Goal: Information Seeking & Learning: Learn about a topic

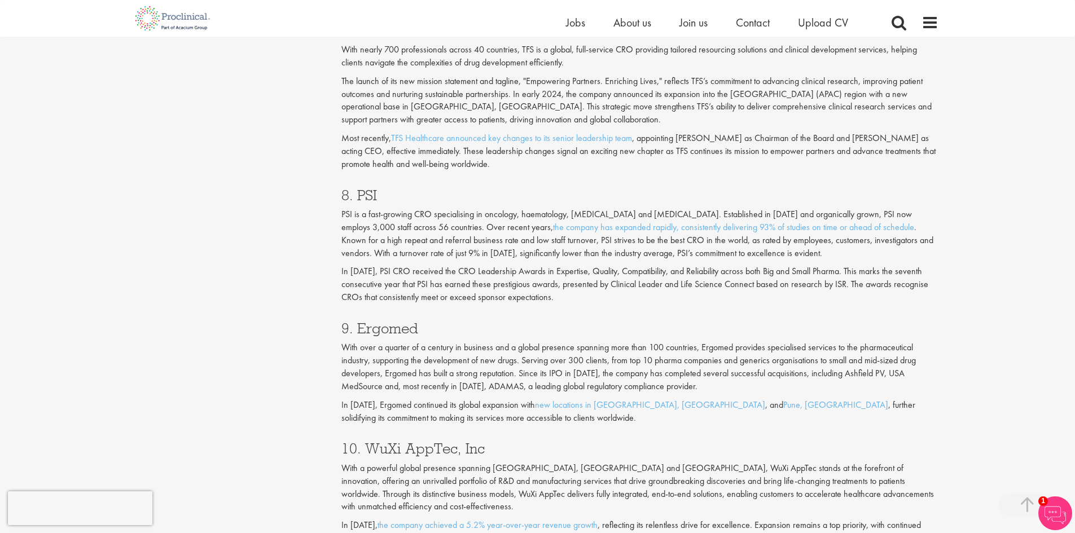
scroll to position [2370, 0]
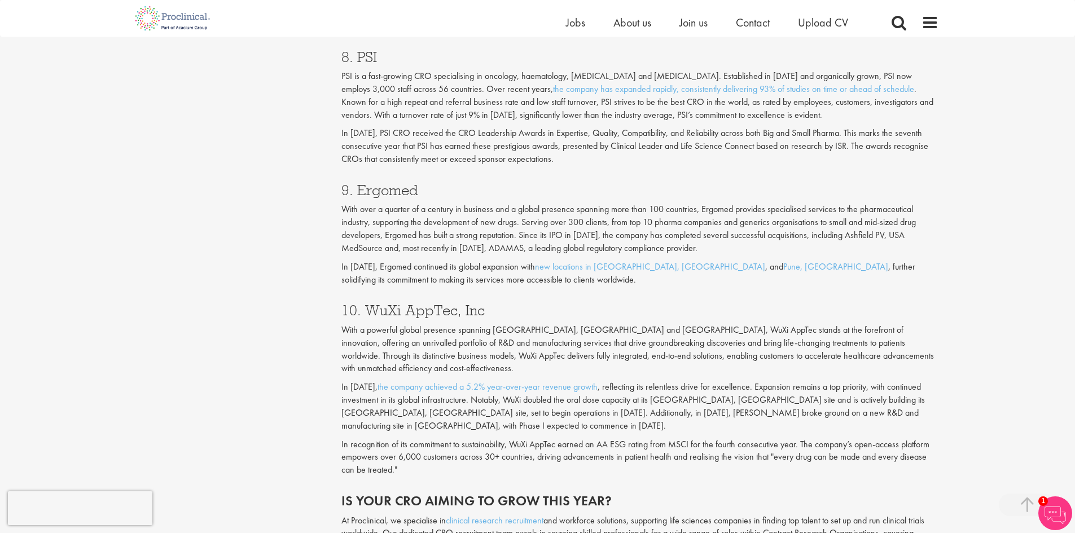
click at [412, 188] on h3 "9. Ergomed" at bounding box center [639, 190] width 597 height 15
drag, startPoint x: 412, startPoint y: 188, endPoint x: 426, endPoint y: 194, distance: 14.7
click at [426, 194] on h3 "9. Ergomed" at bounding box center [639, 190] width 597 height 15
click at [397, 192] on h3 "9. Ergomed" at bounding box center [639, 190] width 597 height 15
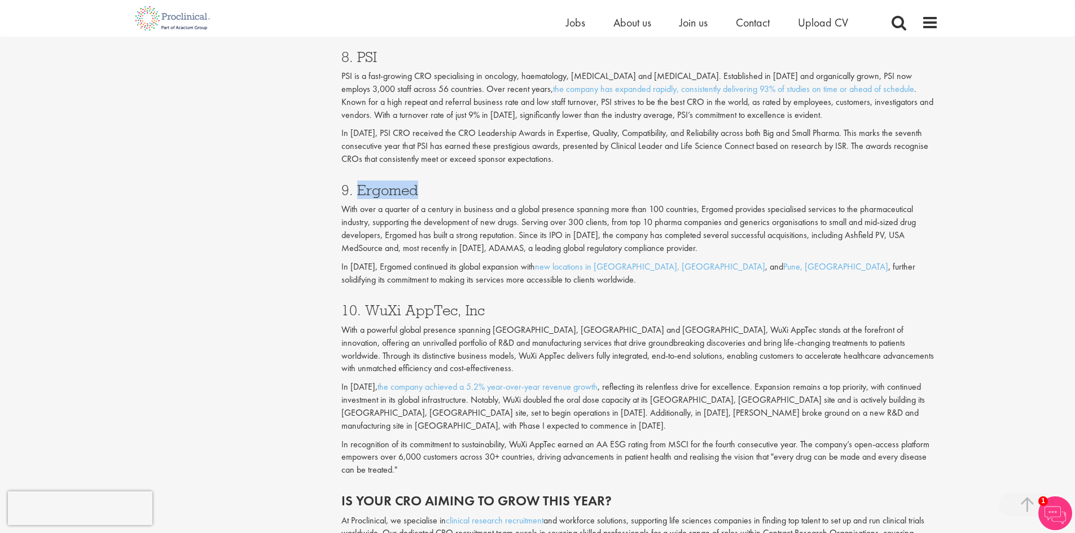
click at [397, 192] on h3 "9. Ergomed" at bounding box center [639, 190] width 597 height 15
copy h3 "Ergomed"
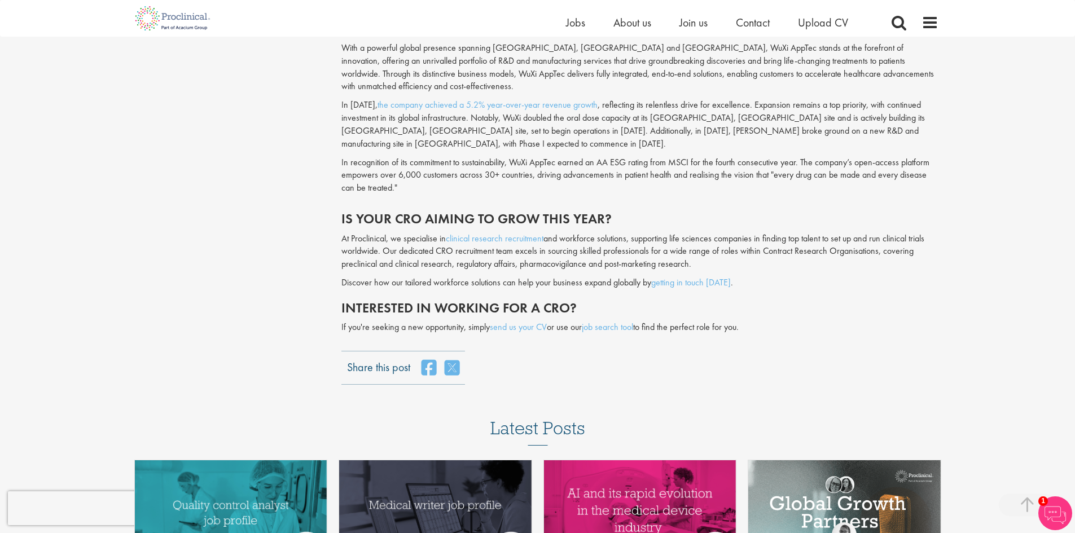
scroll to position [2540, 0]
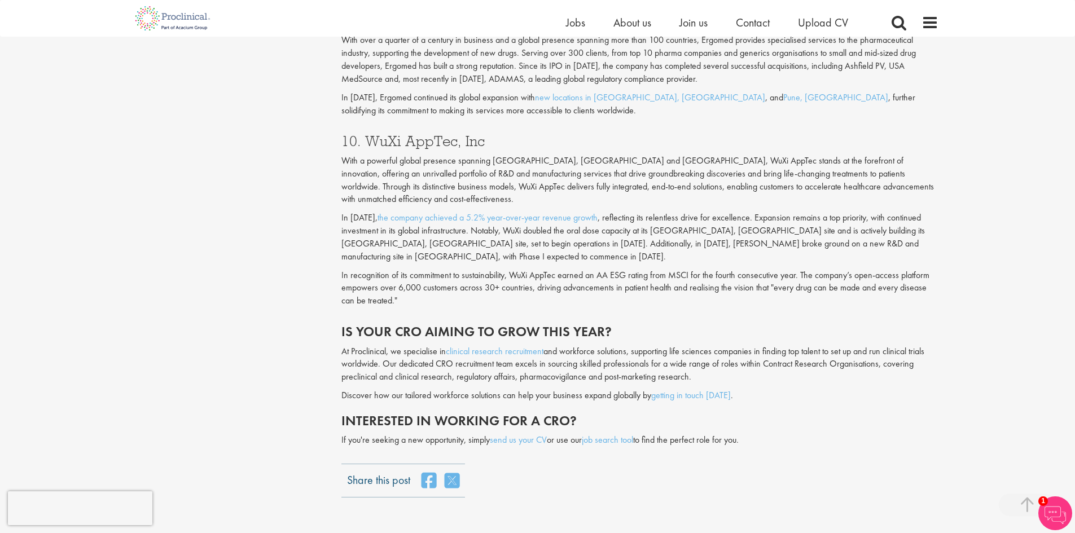
click at [439, 134] on h3 "10. WuXi AppTec, Inc" at bounding box center [639, 141] width 597 height 15
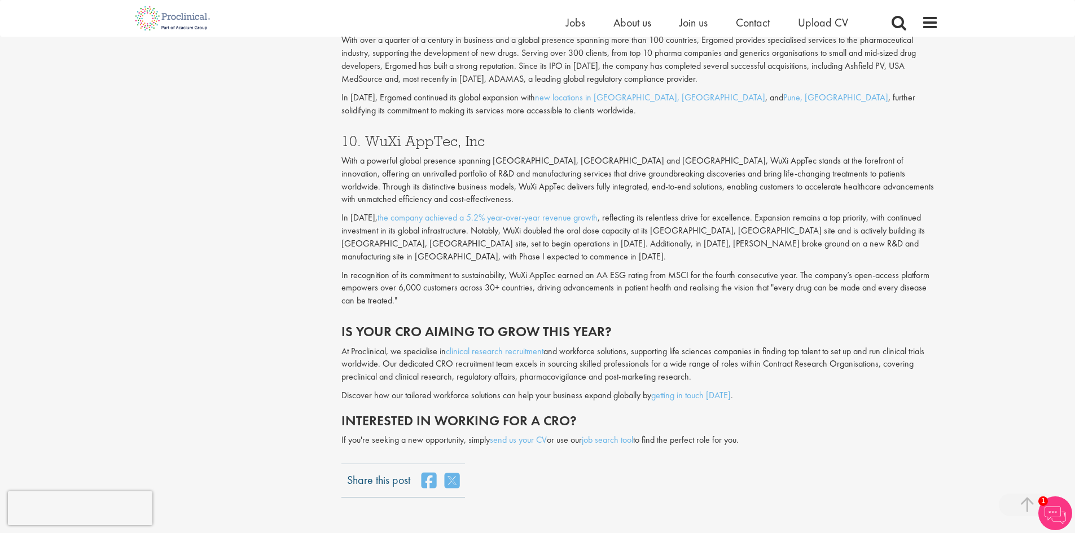
drag, startPoint x: 439, startPoint y: 133, endPoint x: 491, endPoint y: 117, distance: 54.7
click at [491, 117] on div "9. Ergomed With over a quarter of a century in business and a global presence s…" at bounding box center [640, 62] width 614 height 120
drag, startPoint x: 489, startPoint y: 140, endPoint x: 370, endPoint y: 144, distance: 118.6
click at [370, 144] on h3 "10. WuXi AppTec, Inc" at bounding box center [639, 141] width 597 height 15
copy h3 "WuXi AppTec, Inc"
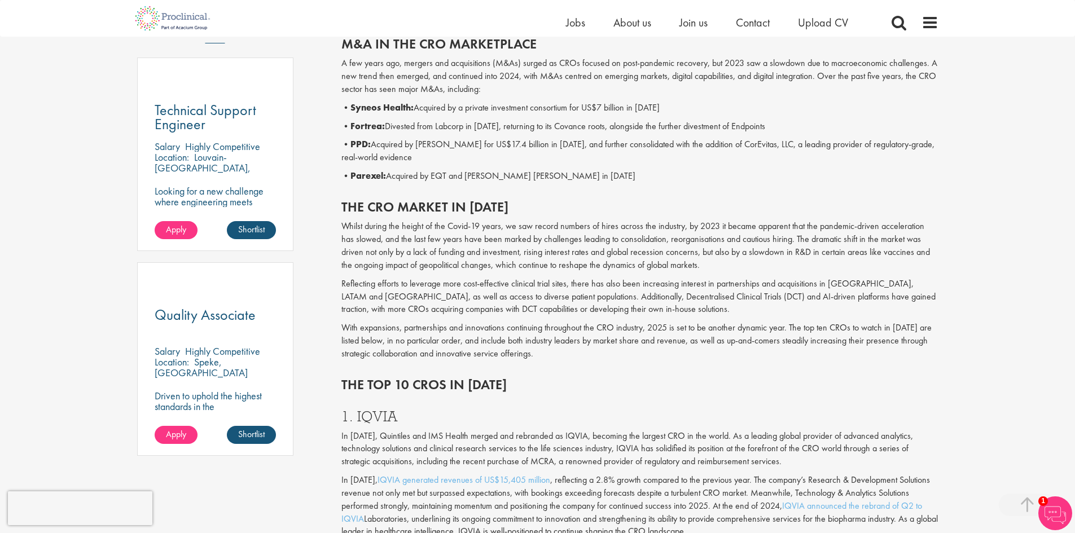
scroll to position [282, 0]
